Goal: Information Seeking & Learning: Learn about a topic

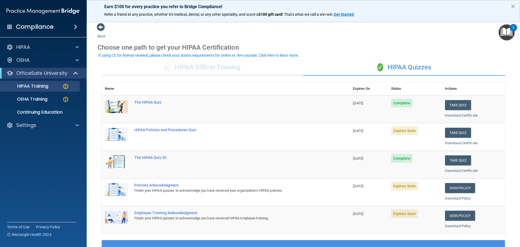
click at [506, 33] on img "Open Resource Center, 2 new notifications" at bounding box center [506, 32] width 16 height 16
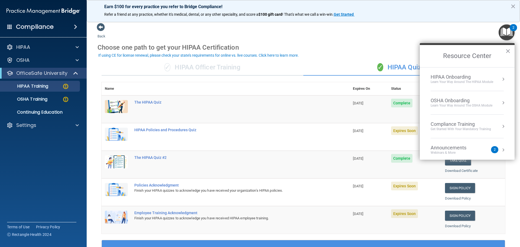
click at [503, 32] on img "Open Resource Center, 2 new notifications" at bounding box center [506, 32] width 16 height 16
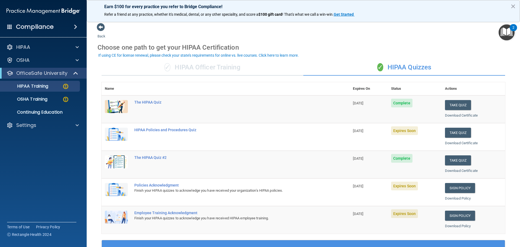
click at [54, 27] on div "Compliance" at bounding box center [43, 27] width 87 height 12
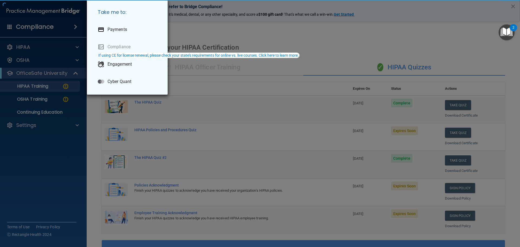
click at [72, 26] on div "Take me to: Payments Compliance Engagement Cyber Quant" at bounding box center [260, 123] width 520 height 247
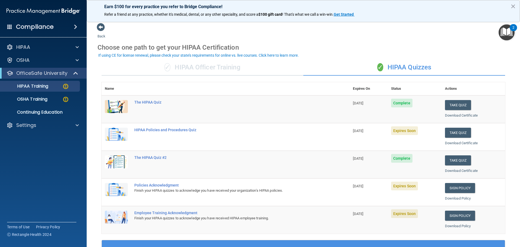
click at [7, 25] on span at bounding box center [9, 26] width 5 height 5
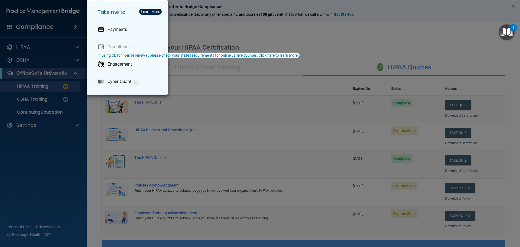
click at [309, 44] on div "Take me to: Payments Compliance Engagement Cyber Quant" at bounding box center [260, 123] width 520 height 247
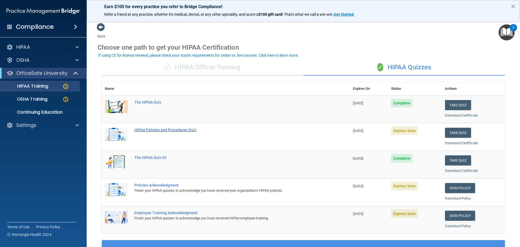
scroll to position [27, 0]
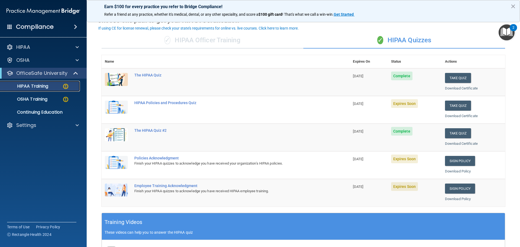
click at [67, 89] on img at bounding box center [65, 86] width 7 height 7
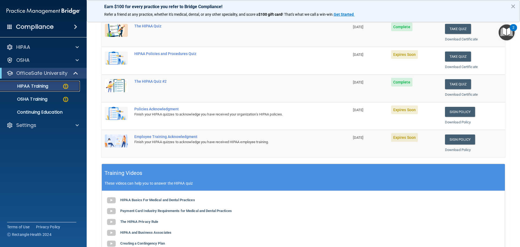
scroll to position [0, 0]
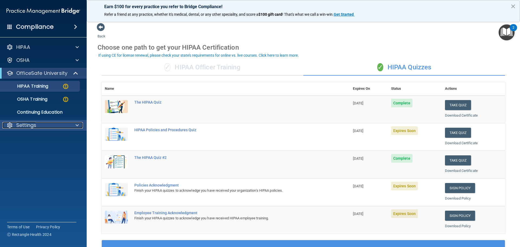
click at [61, 124] on div "Settings" at bounding box center [35, 125] width 67 height 6
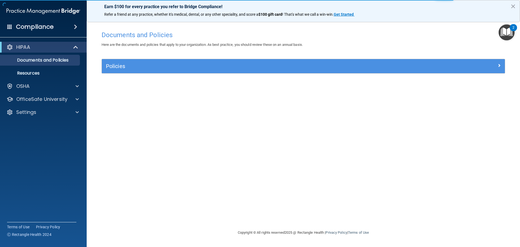
click at [508, 27] on img "Open Resource Center, 2 new notifications" at bounding box center [506, 32] width 16 height 16
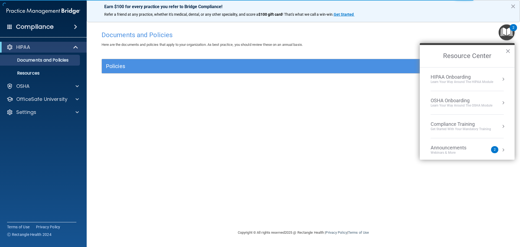
click at [508, 27] on img "Open Resource Center, 2 new notifications" at bounding box center [506, 32] width 16 height 16
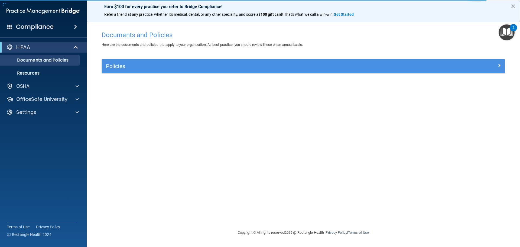
click at [74, 25] on span at bounding box center [75, 27] width 3 height 6
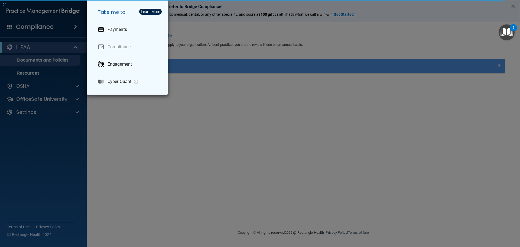
click at [74, 85] on div "Take me to: Payments Compliance Engagement Cyber Quant" at bounding box center [260, 123] width 520 height 247
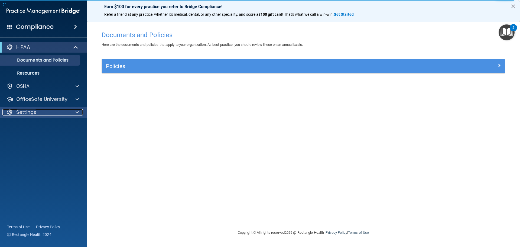
click at [74, 110] on div at bounding box center [77, 112] width 14 height 6
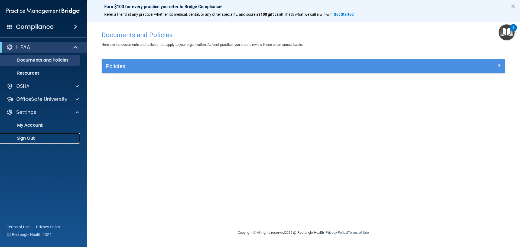
click at [30, 139] on p "Sign Out" at bounding box center [41, 137] width 74 height 5
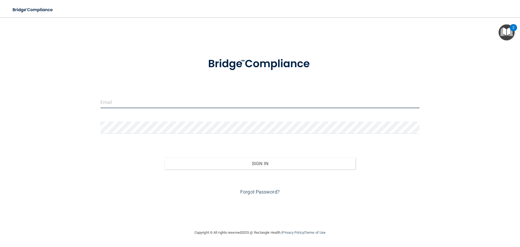
type input "[EMAIL_ADDRESS][DOMAIN_NAME]"
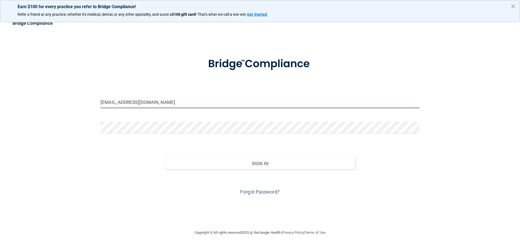
click at [194, 106] on input "[EMAIL_ADDRESS][DOMAIN_NAME]" at bounding box center [259, 102] width 319 height 12
drag, startPoint x: 194, startPoint y: 106, endPoint x: 76, endPoint y: 108, distance: 117.2
click at [76, 108] on div "abbyemathias@hotmail.com Invalid email/password. You don't have permission to a…" at bounding box center [260, 123] width 498 height 201
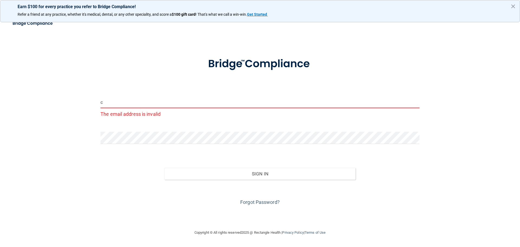
type input "[PERSON_NAME][EMAIL_ADDRESS][DOMAIN_NAME]"
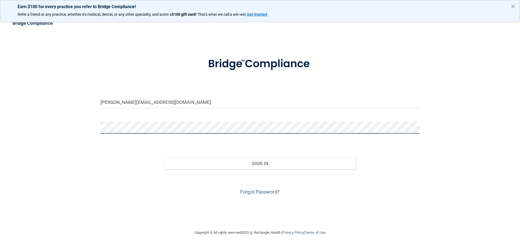
click at [164, 157] on button "Sign In" at bounding box center [259, 163] width 191 height 12
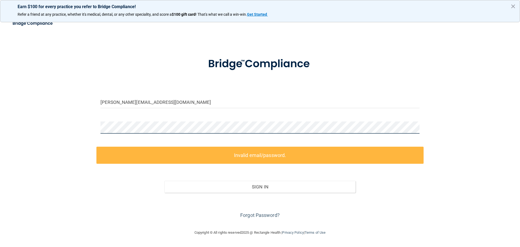
click at [64, 124] on div "cindi@desomerart.com Invalid email/password. You don't have permission to acces…" at bounding box center [260, 123] width 498 height 201
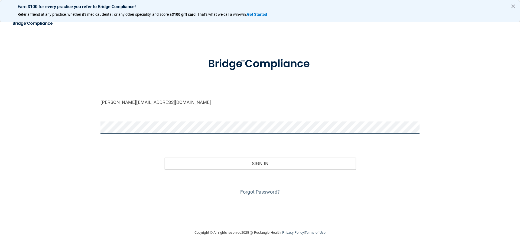
click at [164, 157] on button "Sign In" at bounding box center [259, 163] width 191 height 12
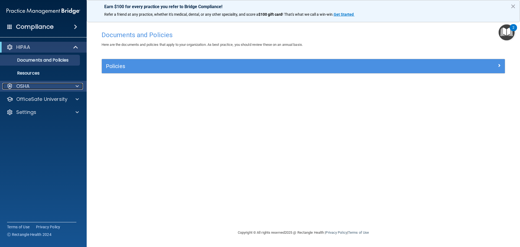
click at [64, 85] on div "OSHA" at bounding box center [35, 86] width 67 height 6
click at [77, 85] on span at bounding box center [77, 86] width 3 height 6
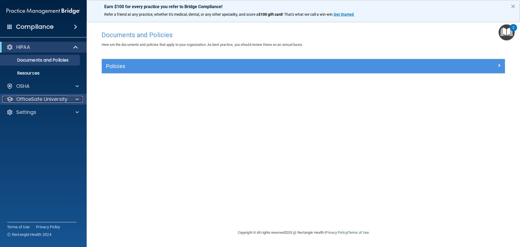
click at [80, 100] on div at bounding box center [77, 99] width 14 height 6
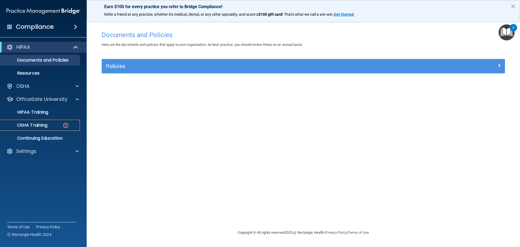
click at [69, 123] on div "OSHA Training" at bounding box center [41, 124] width 74 height 5
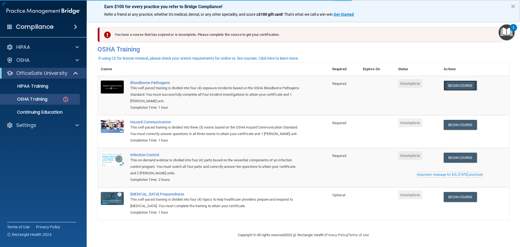
click at [464, 87] on link "Begin Course" at bounding box center [459, 85] width 33 height 10
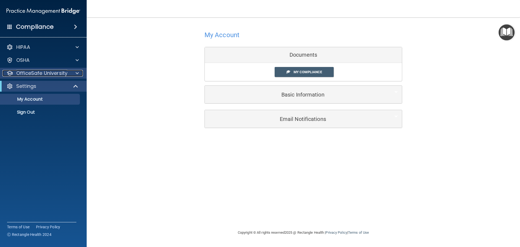
click at [76, 75] on span at bounding box center [77, 73] width 3 height 6
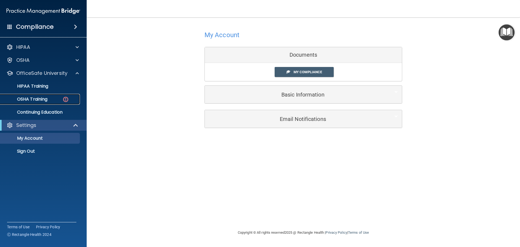
click at [72, 96] on div "OSHA Training" at bounding box center [41, 98] width 74 height 5
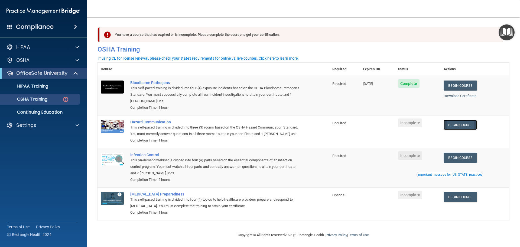
click at [462, 123] on link "Begin Course" at bounding box center [459, 125] width 33 height 10
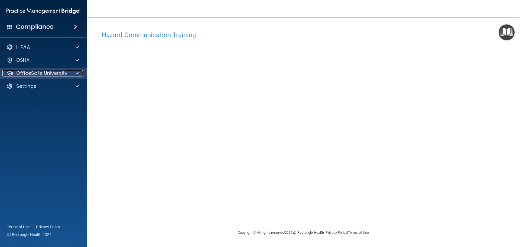
click at [81, 72] on div at bounding box center [77, 73] width 14 height 6
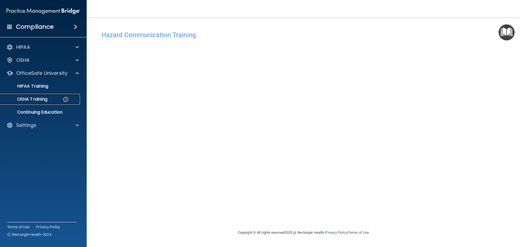
click at [67, 100] on img at bounding box center [65, 99] width 7 height 7
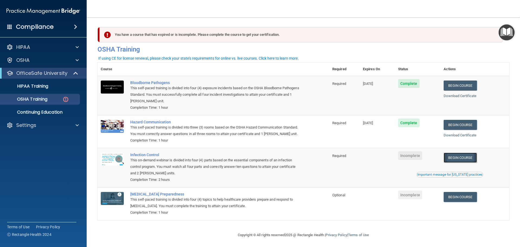
click at [452, 162] on link "Begin Course" at bounding box center [459, 157] width 33 height 10
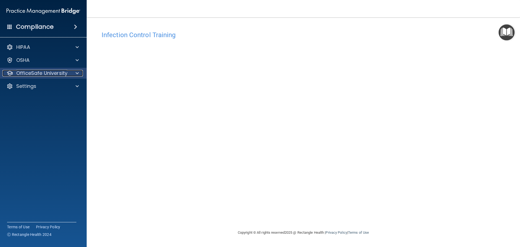
click at [69, 75] on div "OfficeSafe University" at bounding box center [35, 73] width 67 height 6
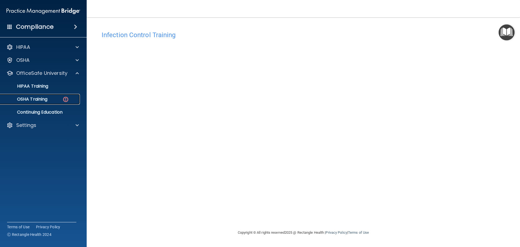
click at [69, 102] on div "OSHA Training" at bounding box center [41, 98] width 74 height 5
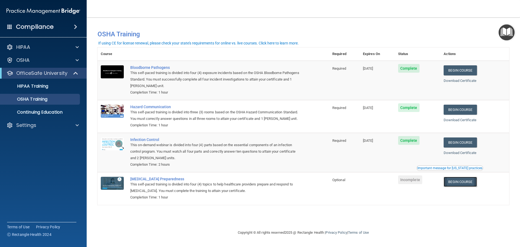
click at [458, 183] on link "Begin Course" at bounding box center [459, 181] width 33 height 10
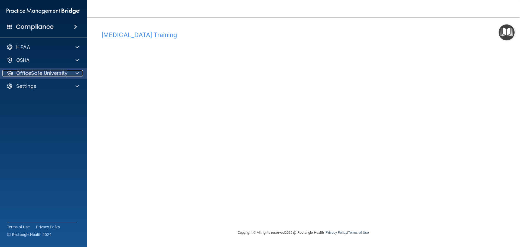
click at [74, 74] on div at bounding box center [77, 73] width 14 height 6
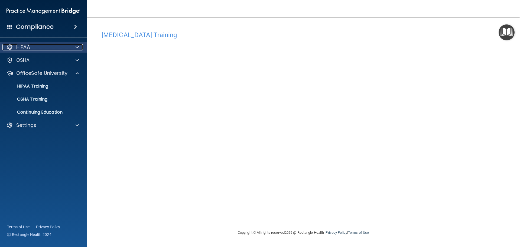
click at [56, 48] on div "HIPAA" at bounding box center [35, 47] width 67 height 6
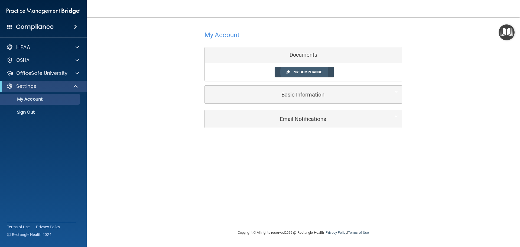
click at [318, 74] on span "My Compliance" at bounding box center [307, 72] width 28 height 4
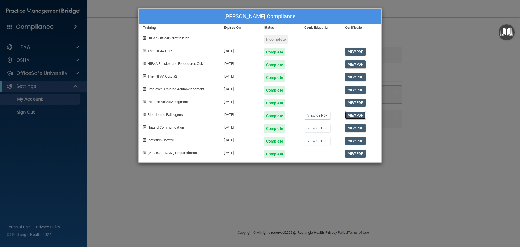
click at [354, 116] on link "View PDF" at bounding box center [355, 115] width 21 height 8
click at [315, 127] on link "View CE PDF" at bounding box center [317, 128] width 26 height 8
click at [349, 140] on link "View PDF" at bounding box center [355, 141] width 21 height 8
click at [123, 31] on div "[PERSON_NAME] Compliance Training Expires On Status Cont. Education Certificate…" at bounding box center [260, 123] width 520 height 247
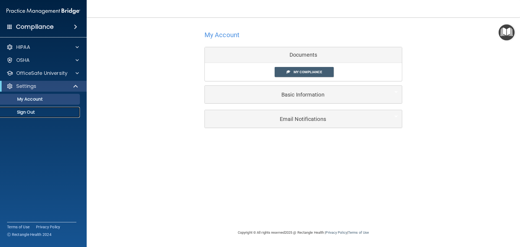
click at [38, 111] on p "Sign Out" at bounding box center [41, 111] width 74 height 5
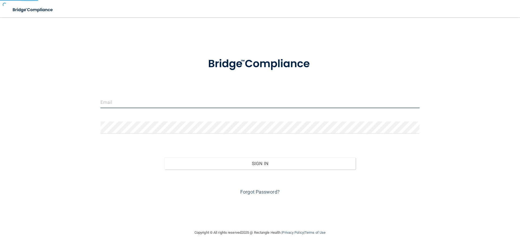
type input "[EMAIL_ADDRESS][DOMAIN_NAME]"
